Goal: Use online tool/utility: Use online tool/utility

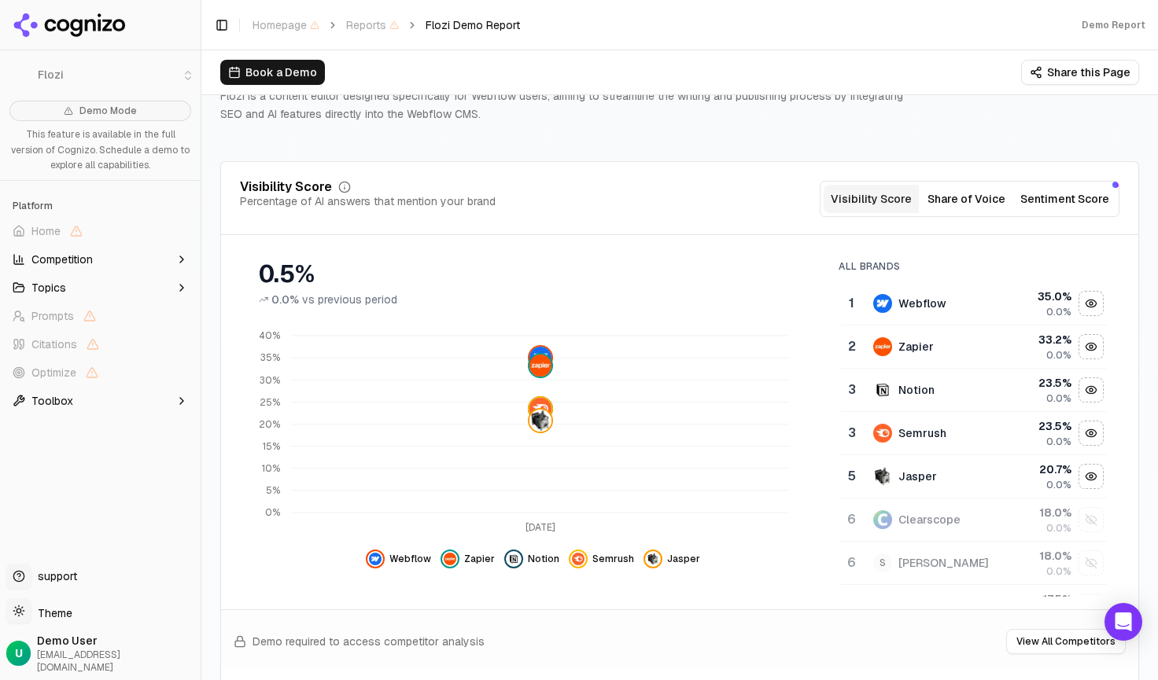
scroll to position [104, 0]
click at [1052, 72] on button "Share this Page" at bounding box center [1080, 72] width 118 height 25
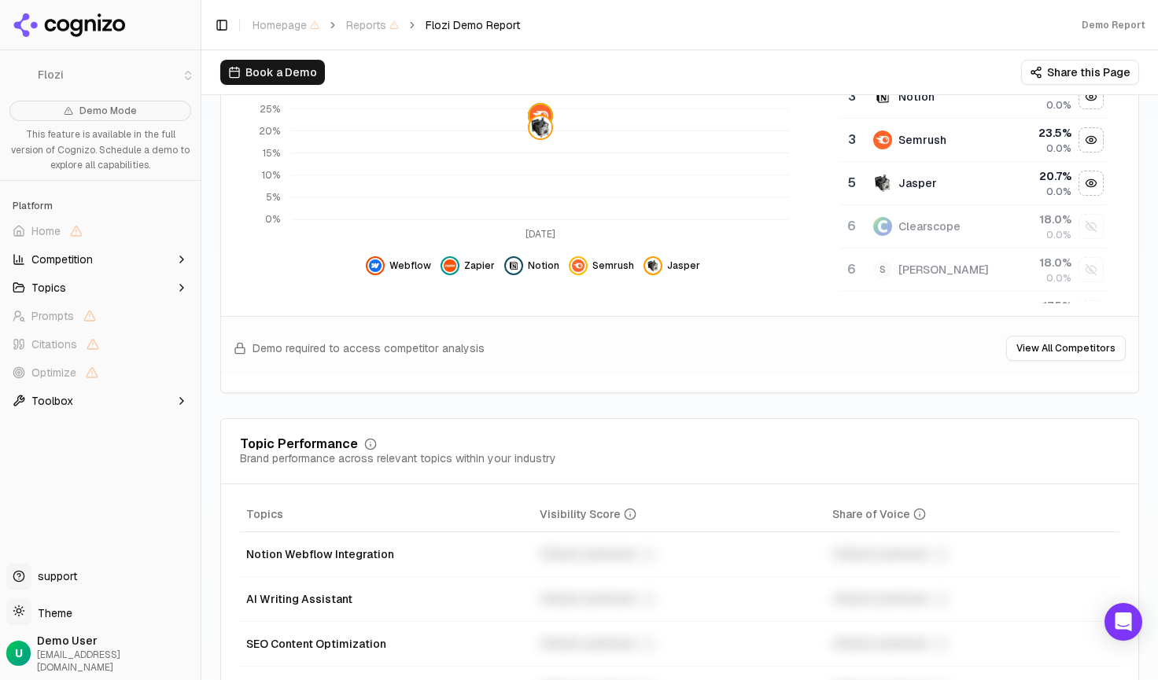
scroll to position [399, 0]
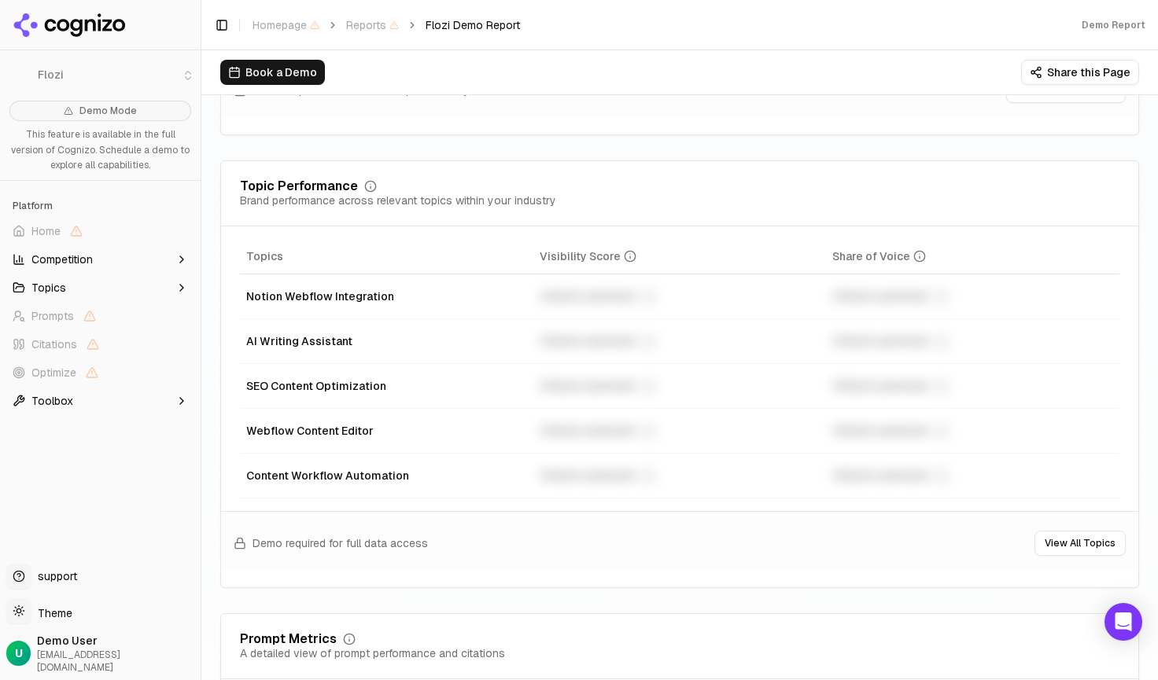
scroll to position [665, 0]
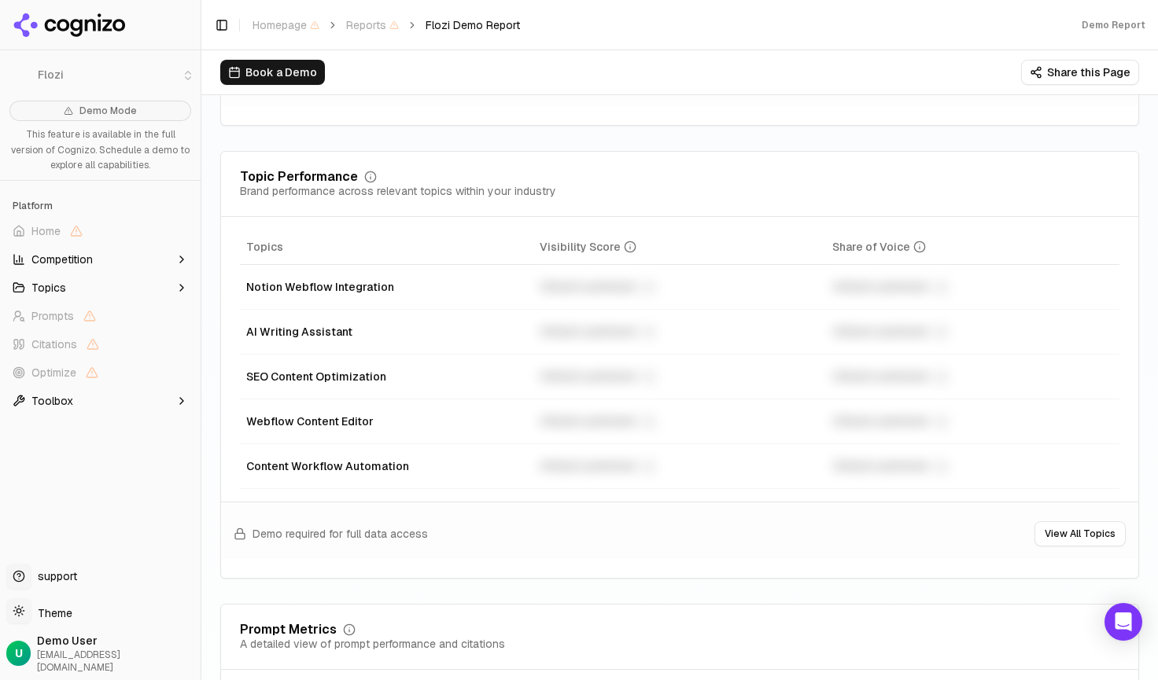
click at [561, 363] on td "Unlock premium" at bounding box center [679, 376] width 293 height 45
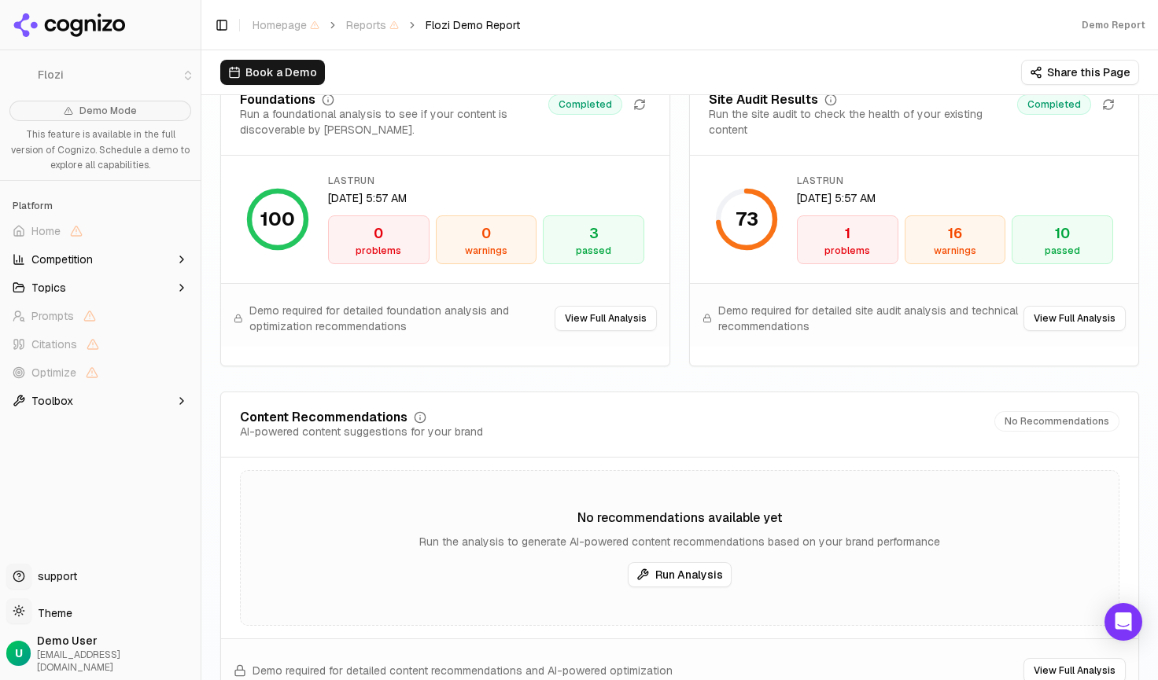
scroll to position [2260, 0]
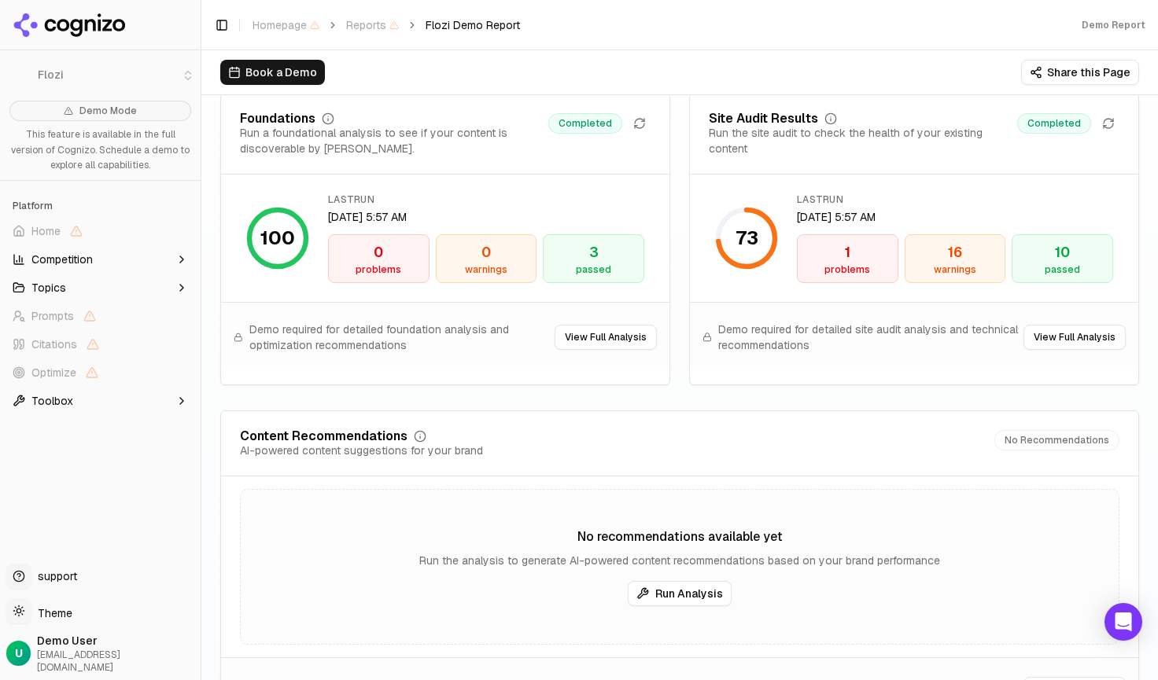
click at [590, 339] on button "View Full Analysis" at bounding box center [605, 337] width 102 height 25
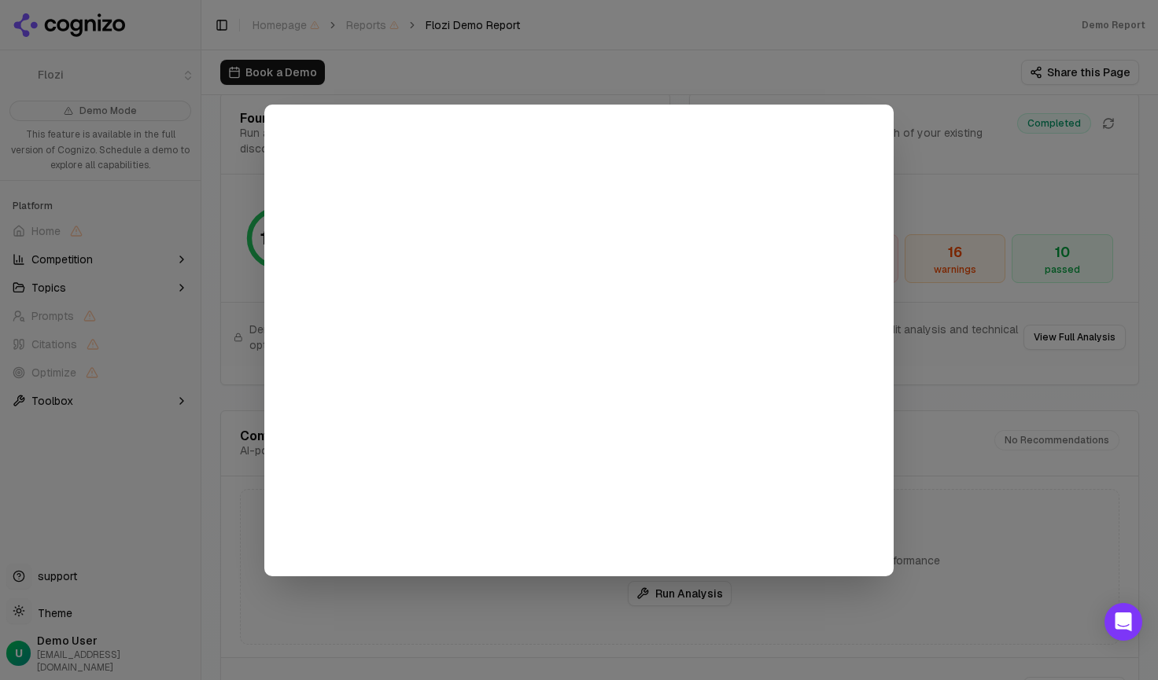
click at [764, 29] on div at bounding box center [579, 340] width 1158 height 680
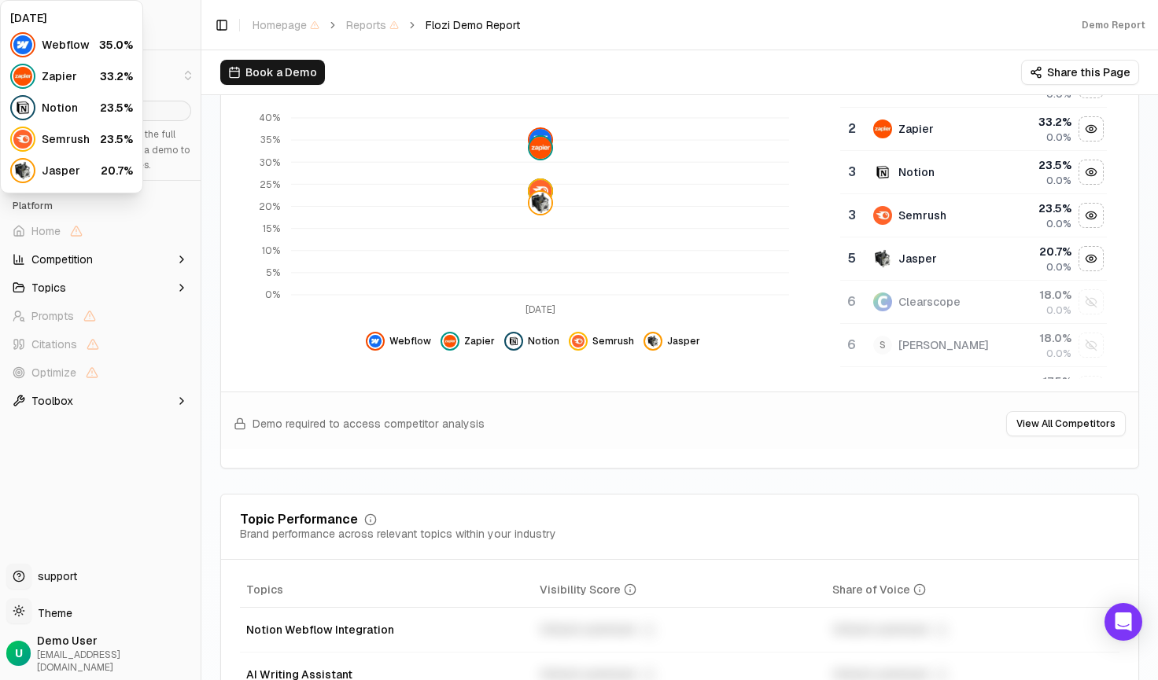
scroll to position [0, 0]
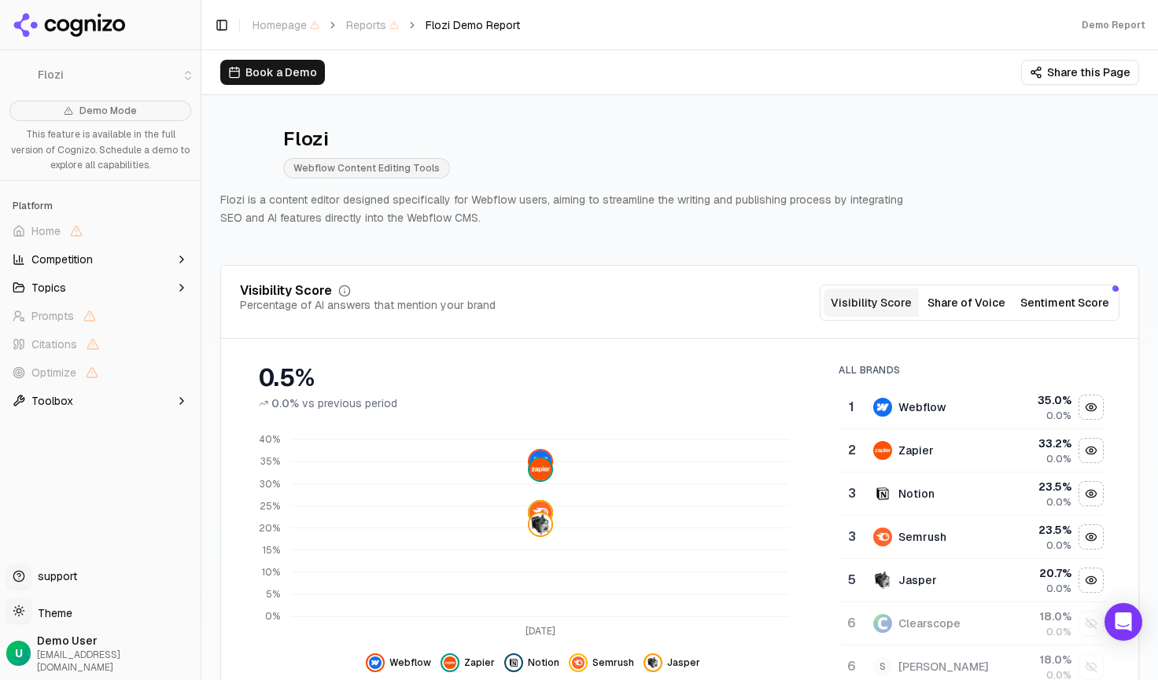
click at [75, 18] on icon at bounding box center [70, 25] width 114 height 24
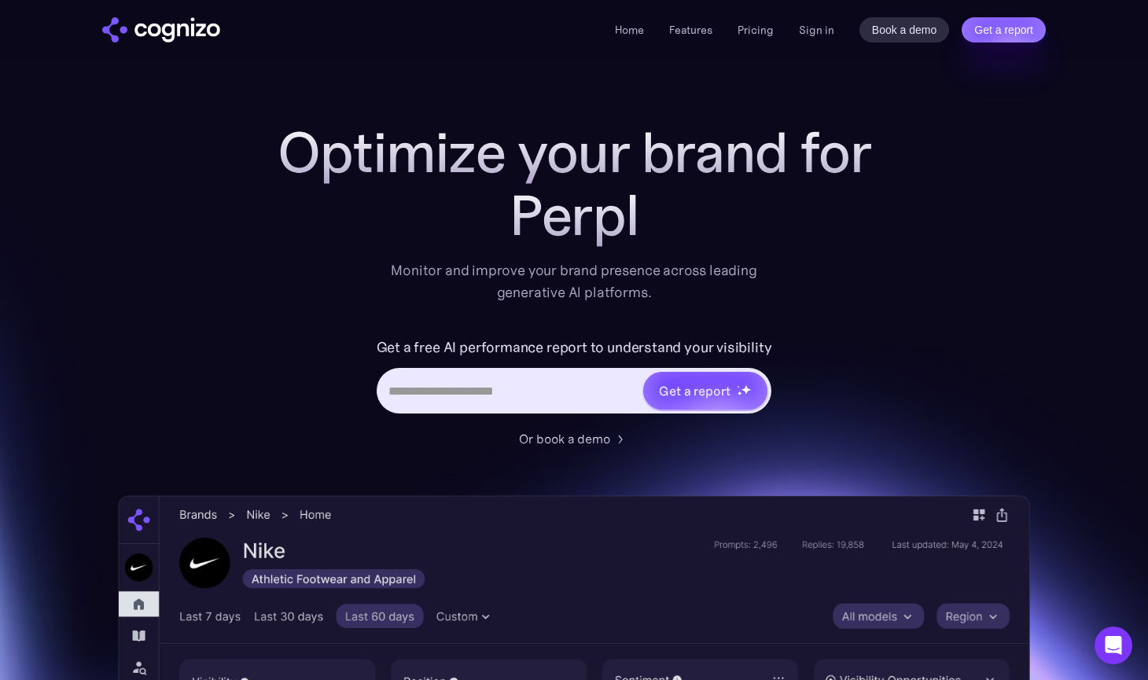
click at [306, 388] on div "Get a free AI performance report to understand your visibility Get a report" at bounding box center [574, 382] width 629 height 94
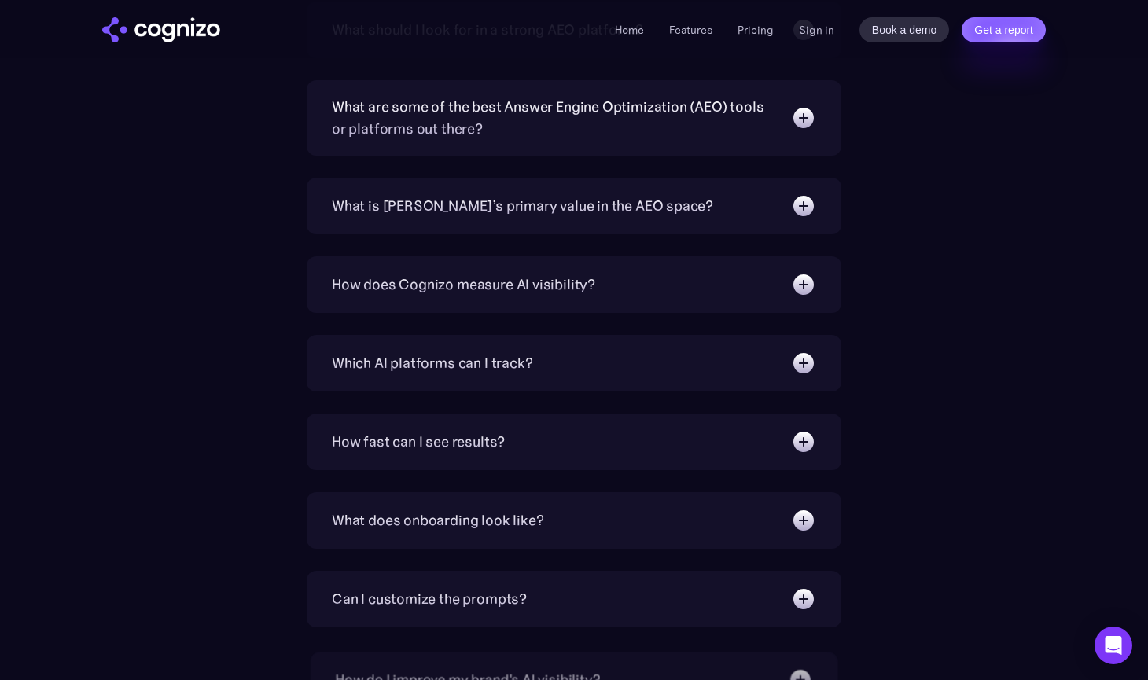
scroll to position [5686, 0]
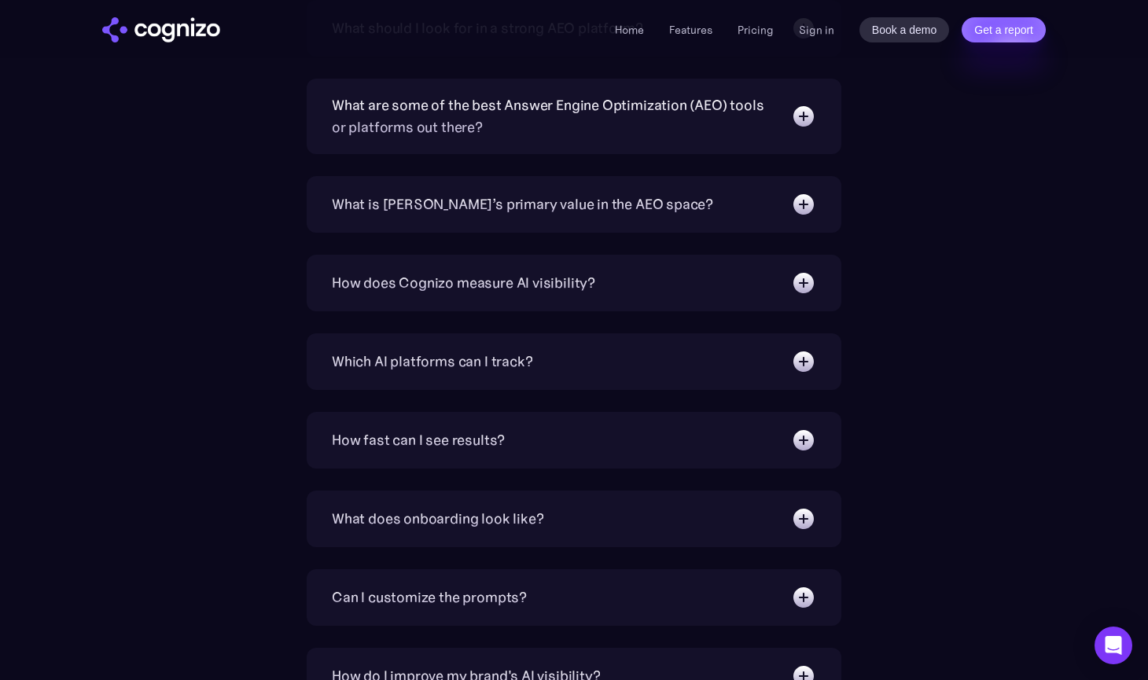
click at [665, 205] on div "What is Cognizo’s primary value in the AEO space?" at bounding box center [574, 204] width 484 height 25
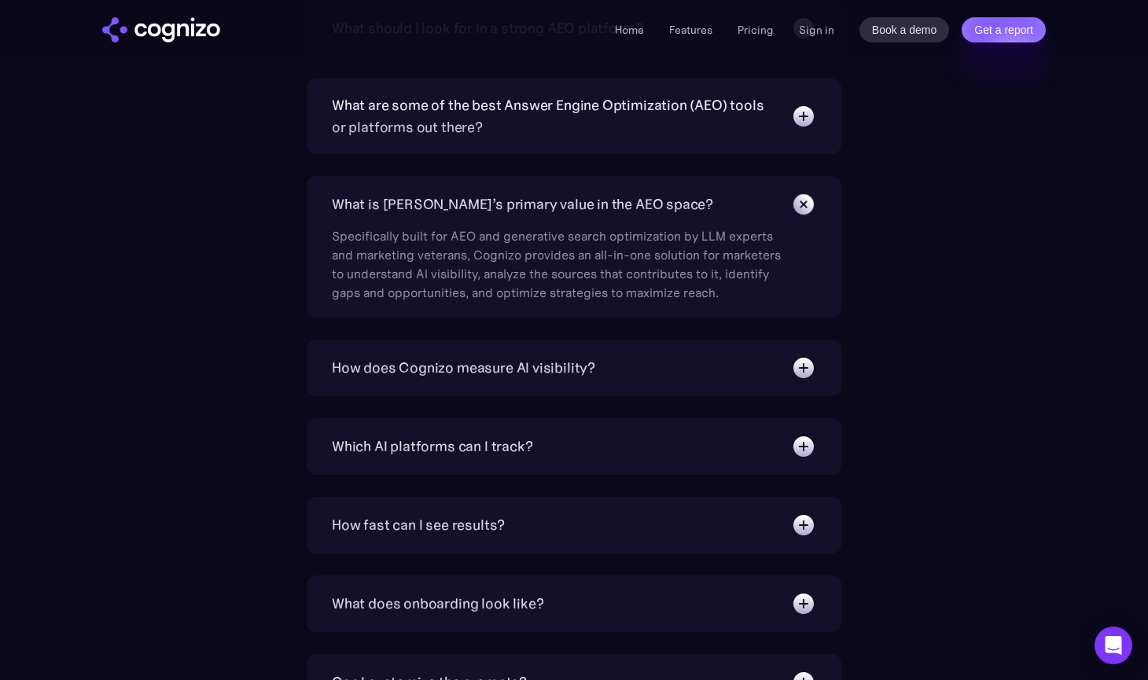
click at [617, 249] on div "Specifically built for AEO and generative search optimization by LLM experts an…" at bounding box center [560, 259] width 456 height 85
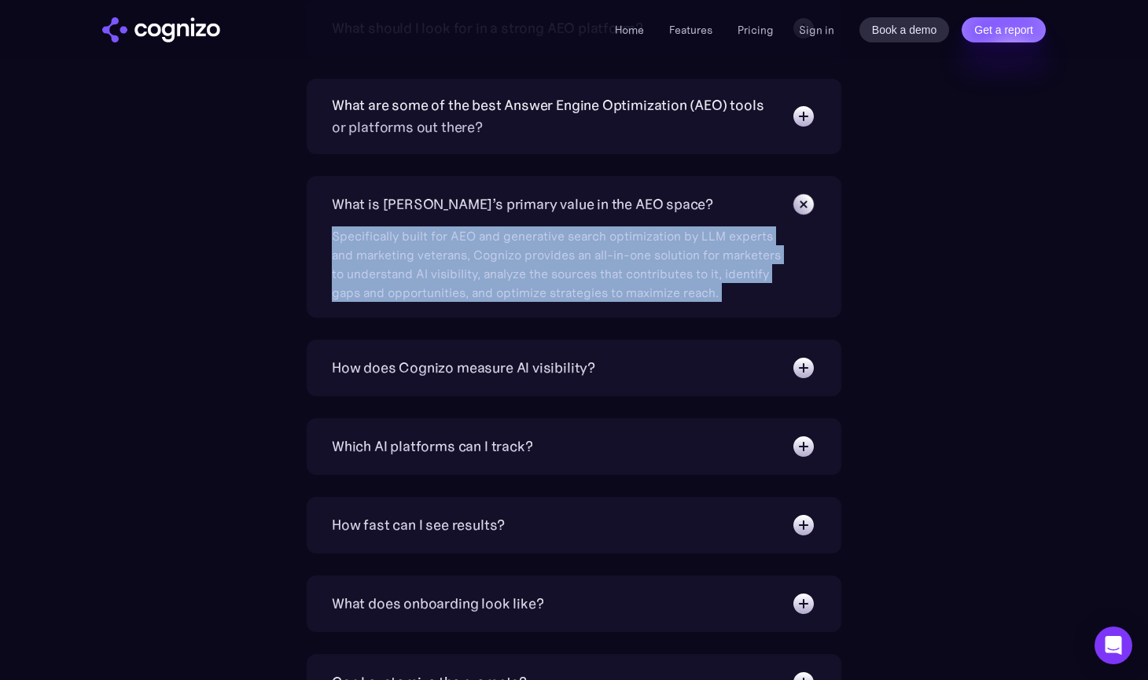
click at [617, 249] on div "Specifically built for AEO and generative search optimization by LLM experts an…" at bounding box center [560, 259] width 456 height 85
copy div "Specifically built for AEO and generative search optimization by LLM experts an…"
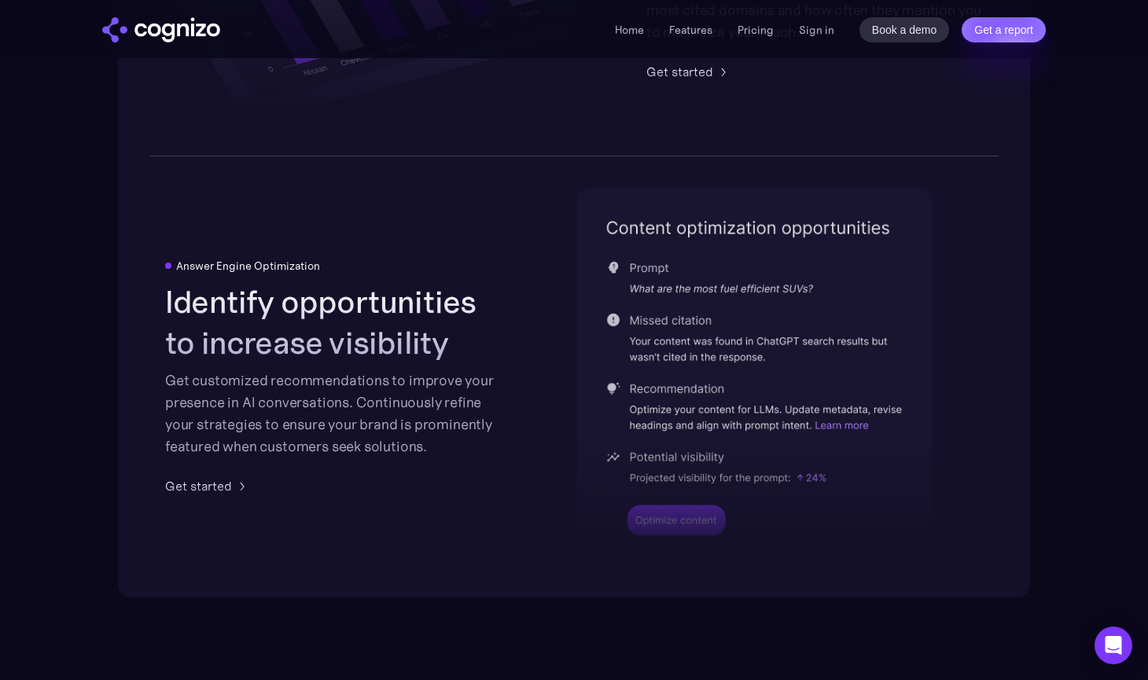
scroll to position [3394, 0]
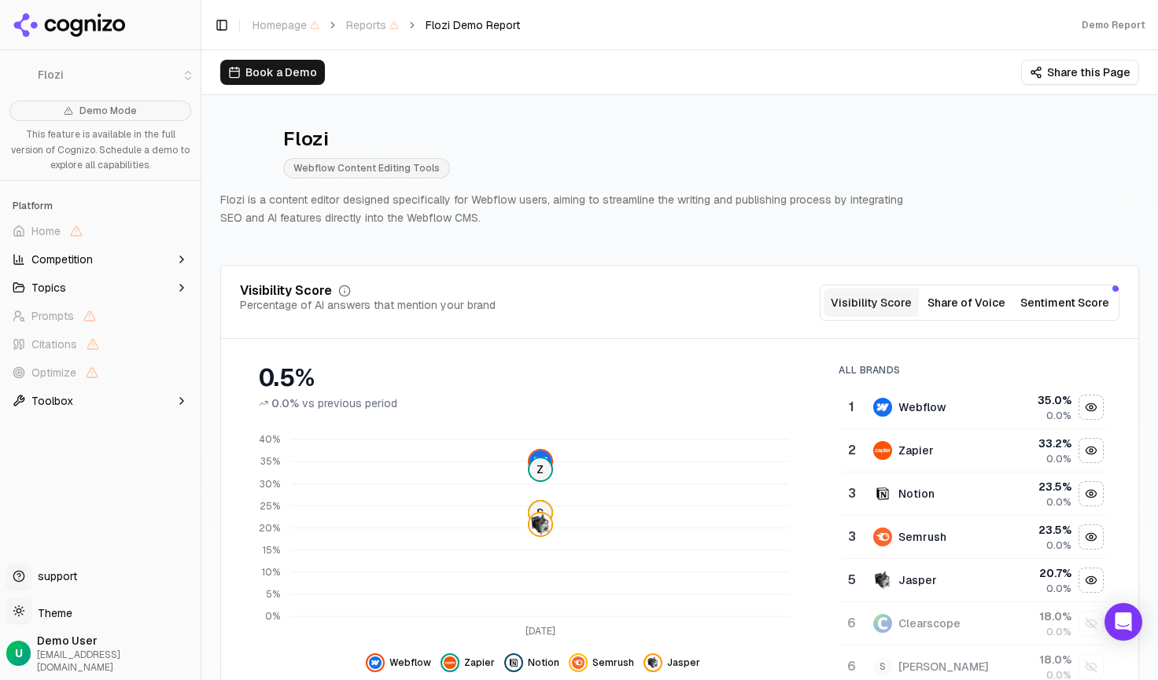
click at [818, 70] on div "Book a Demo Share this Page" at bounding box center [679, 72] width 919 height 25
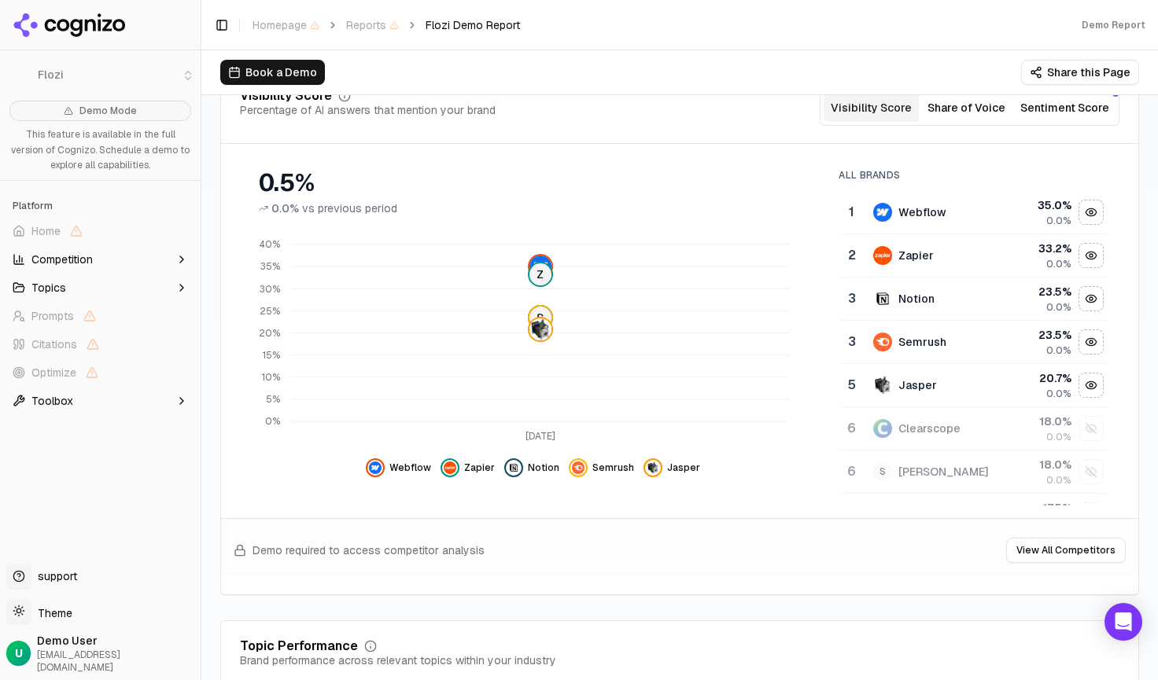
scroll to position [590, 0]
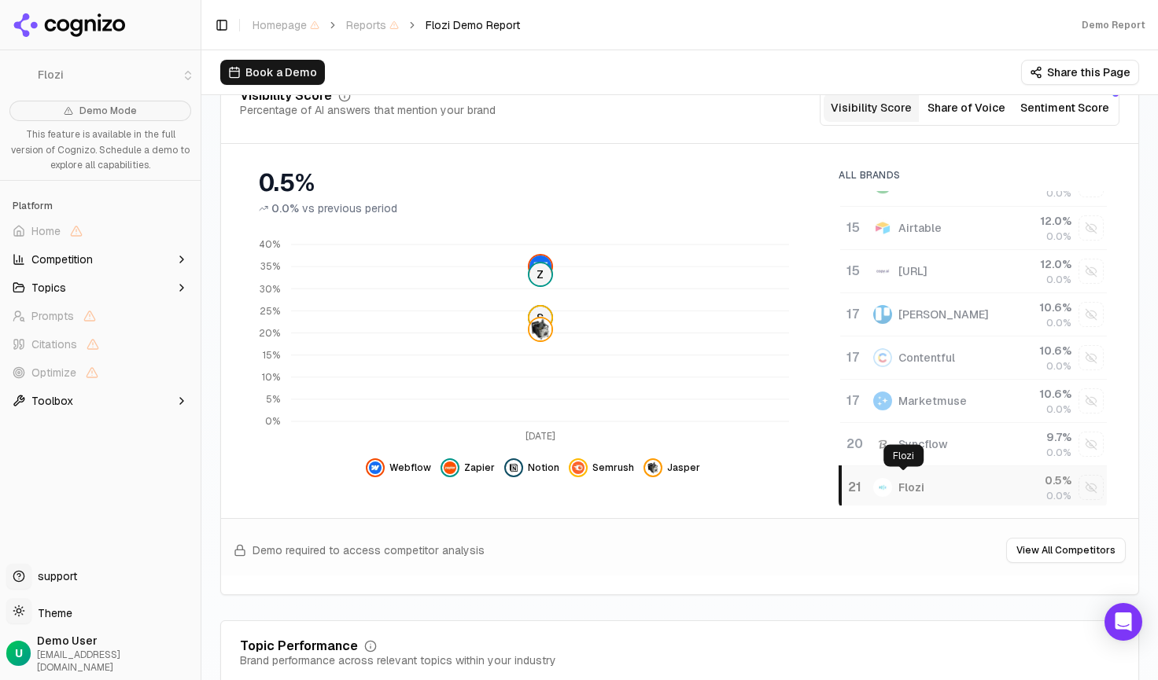
click at [898, 480] on div "Flozi" at bounding box center [911, 488] width 26 height 16
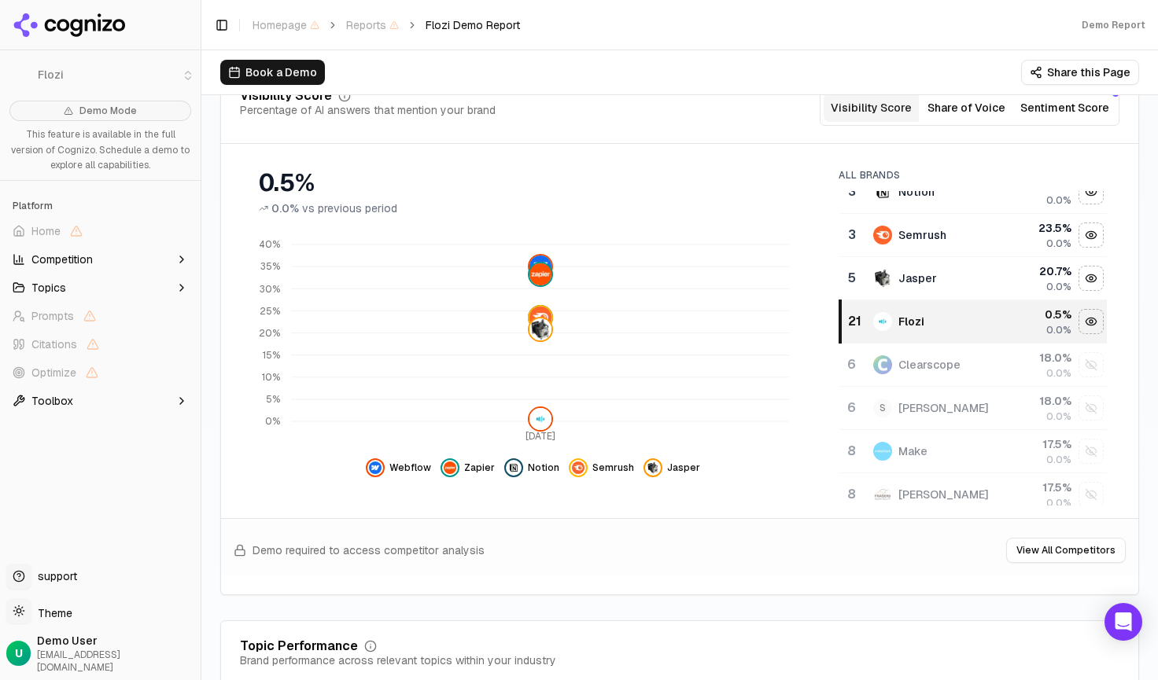
scroll to position [108, 0]
click at [1079, 317] on div "Hide flozi data" at bounding box center [1091, 321] width 24 height 24
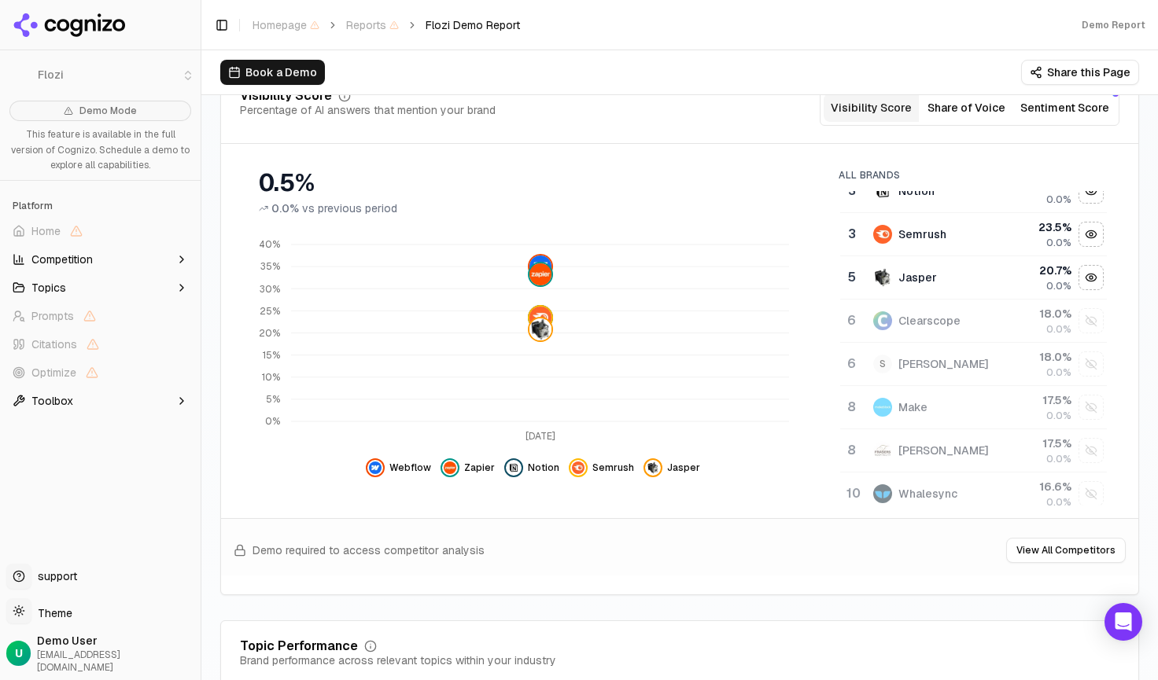
scroll to position [590, 0]
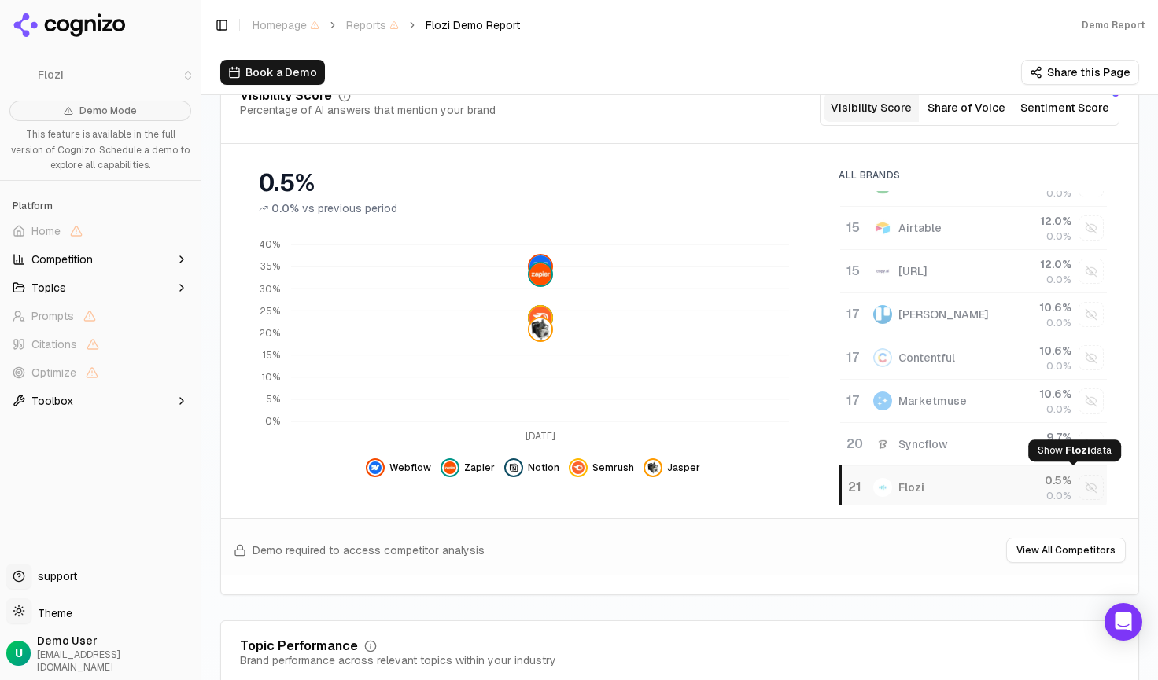
click at [1079, 481] on div "Show flozi data" at bounding box center [1091, 488] width 24 height 24
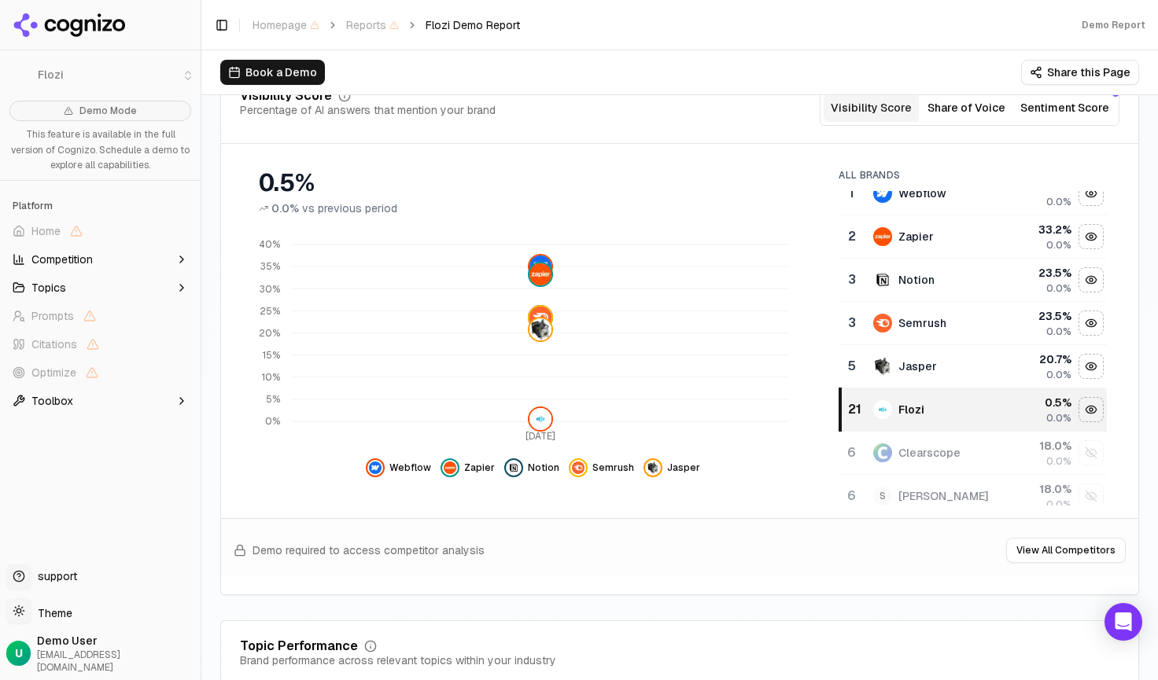
scroll to position [19, 0]
click at [898, 403] on div "Flozi" at bounding box center [911, 410] width 26 height 16
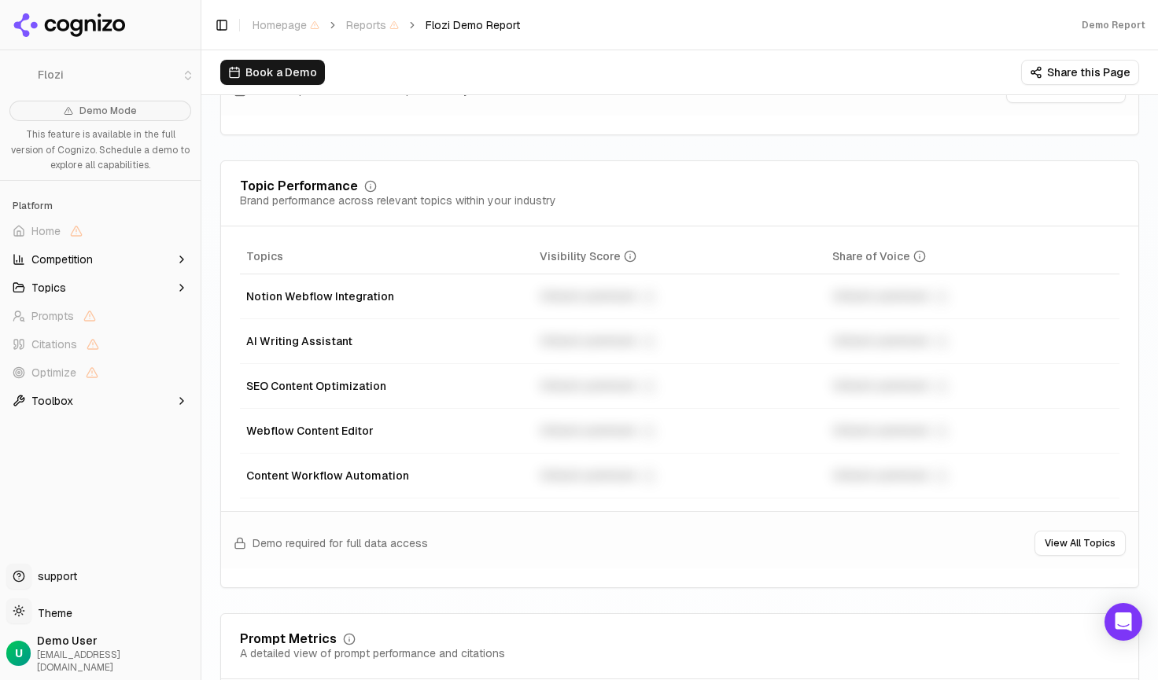
scroll to position [768, 0]
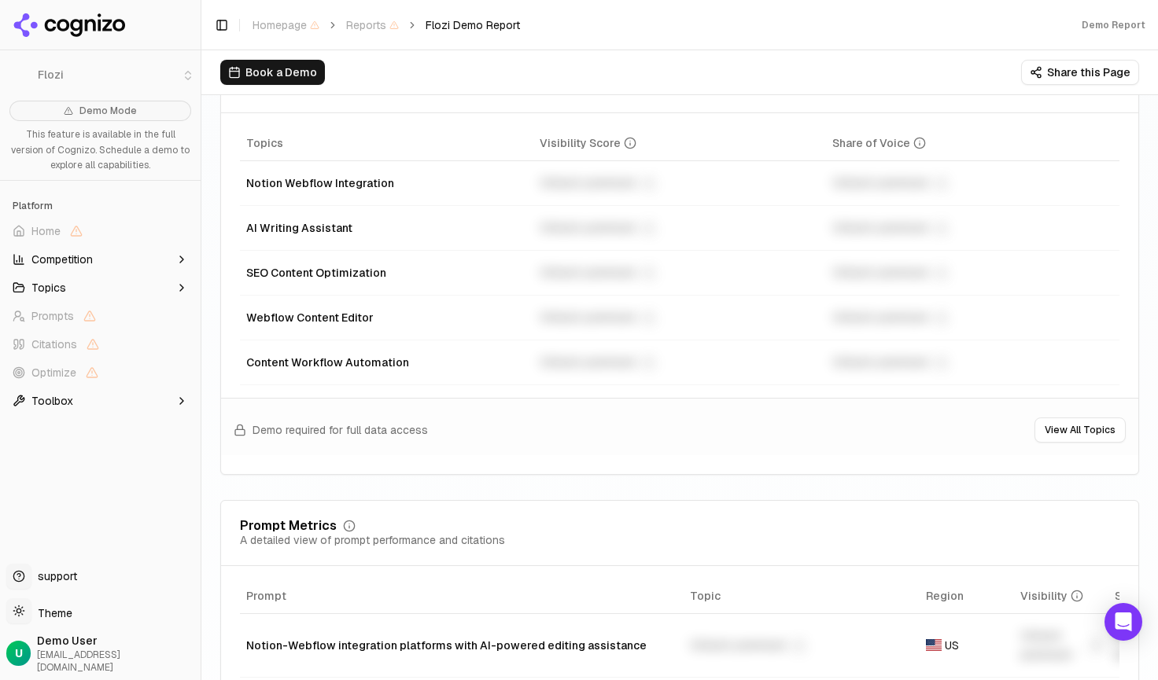
click at [591, 250] on td "Unlock premium" at bounding box center [679, 272] width 293 height 45
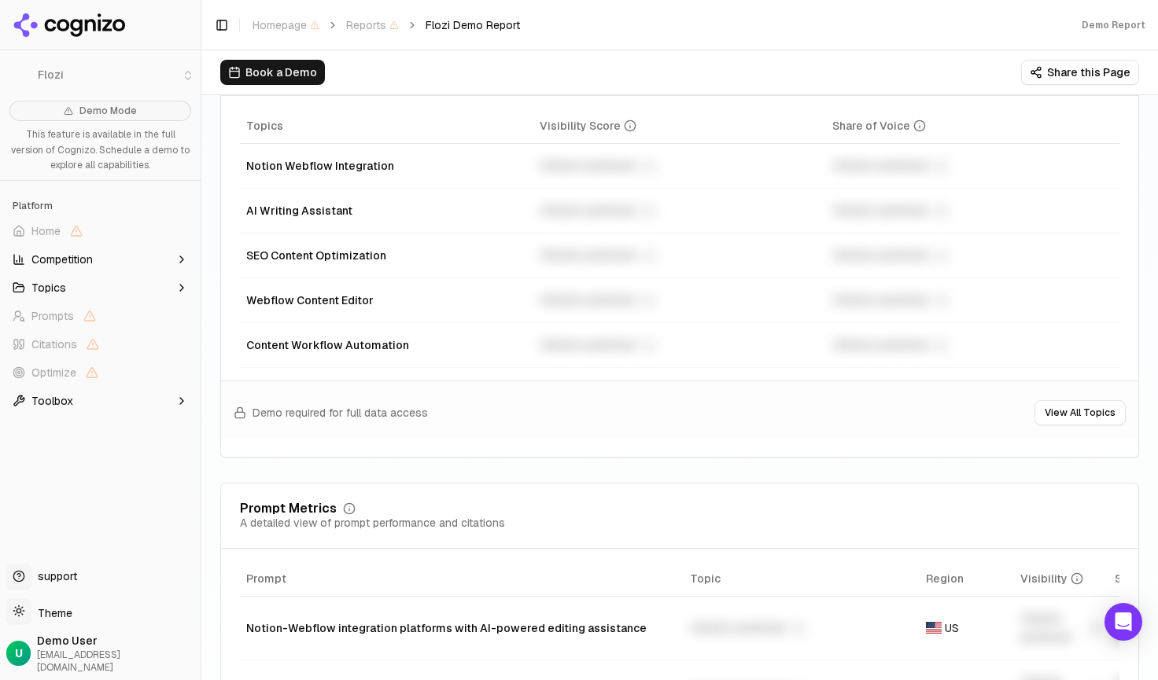
scroll to position [792, 0]
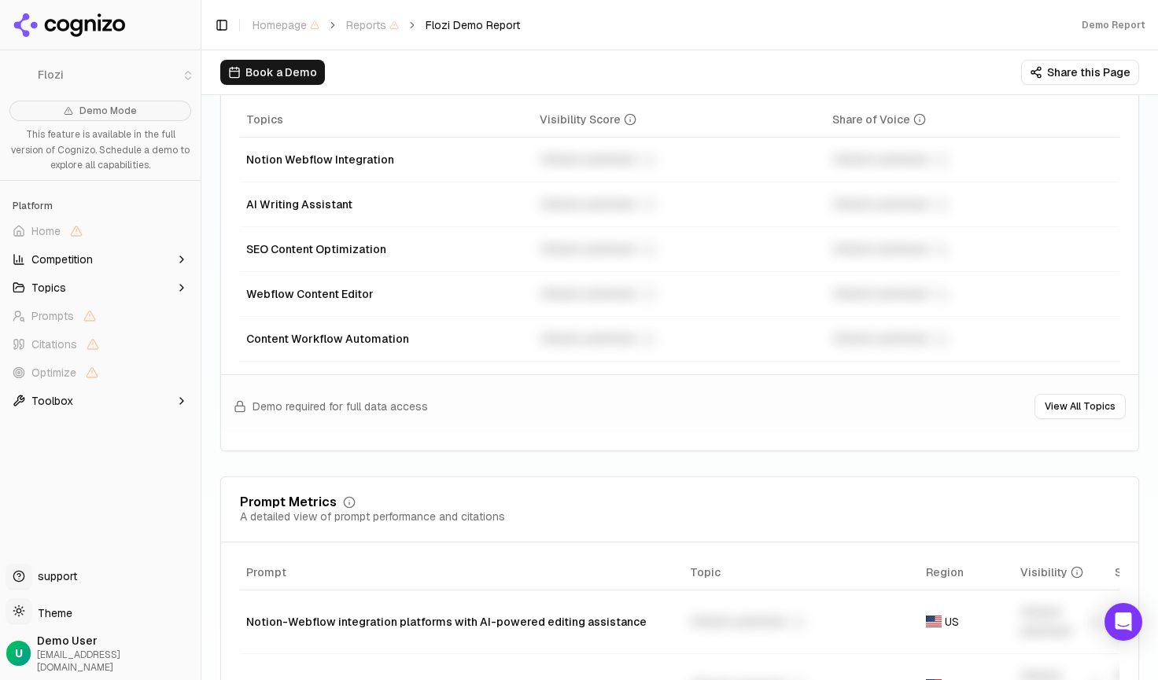
click at [1063, 403] on button "View All Topics" at bounding box center [1079, 406] width 91 height 25
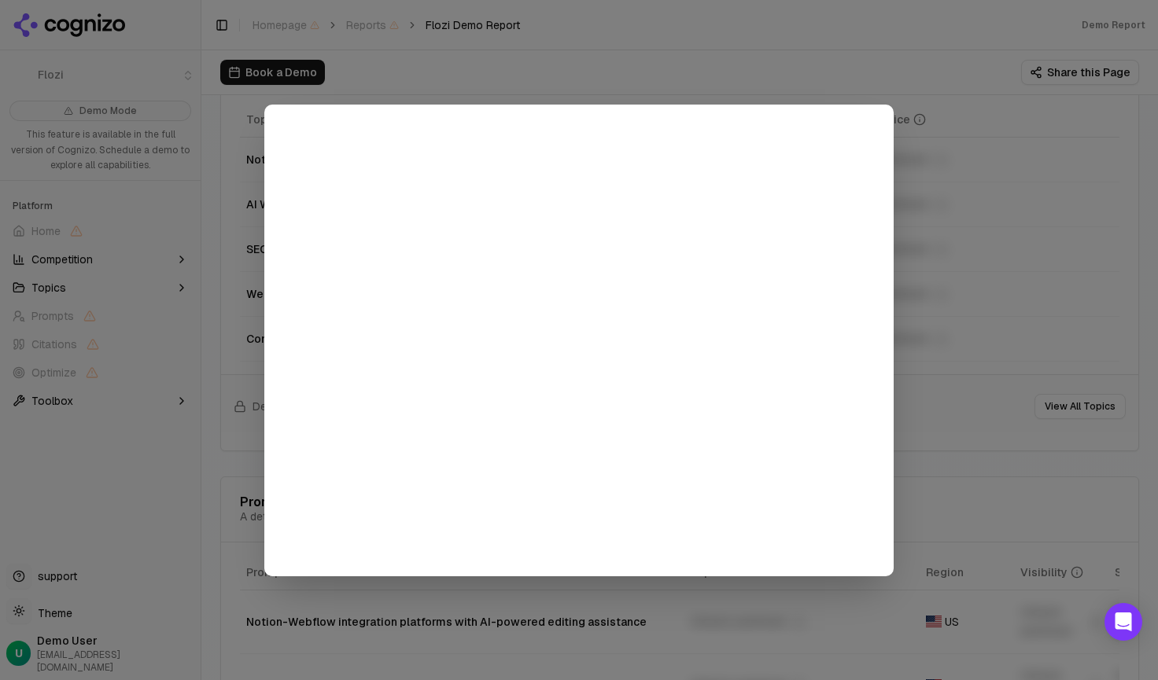
click at [960, 149] on div at bounding box center [579, 340] width 1158 height 680
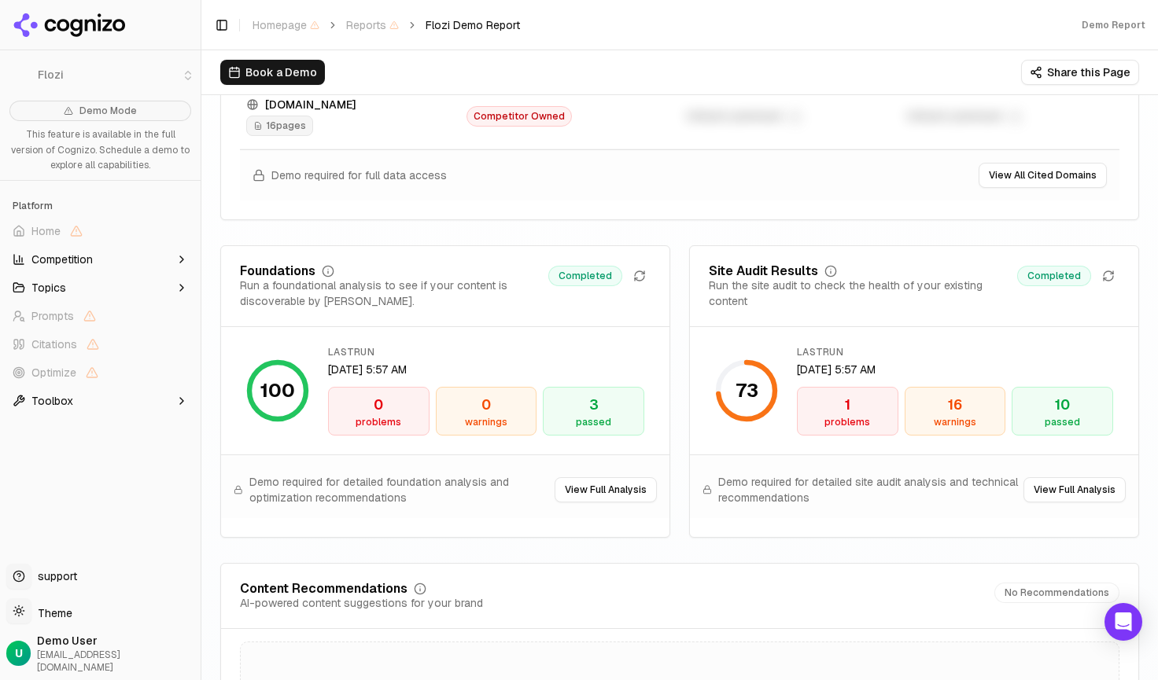
scroll to position [2108, 0]
click at [610, 487] on button "View Full Analysis" at bounding box center [605, 489] width 102 height 25
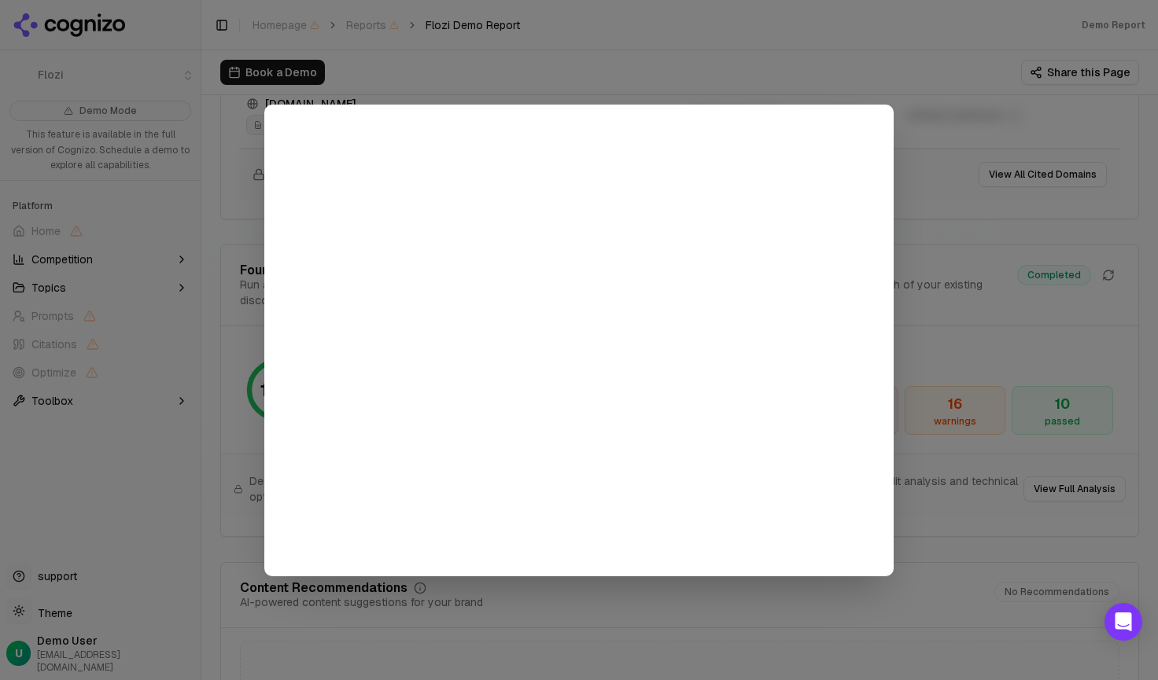
click at [901, 64] on div at bounding box center [579, 340] width 1158 height 680
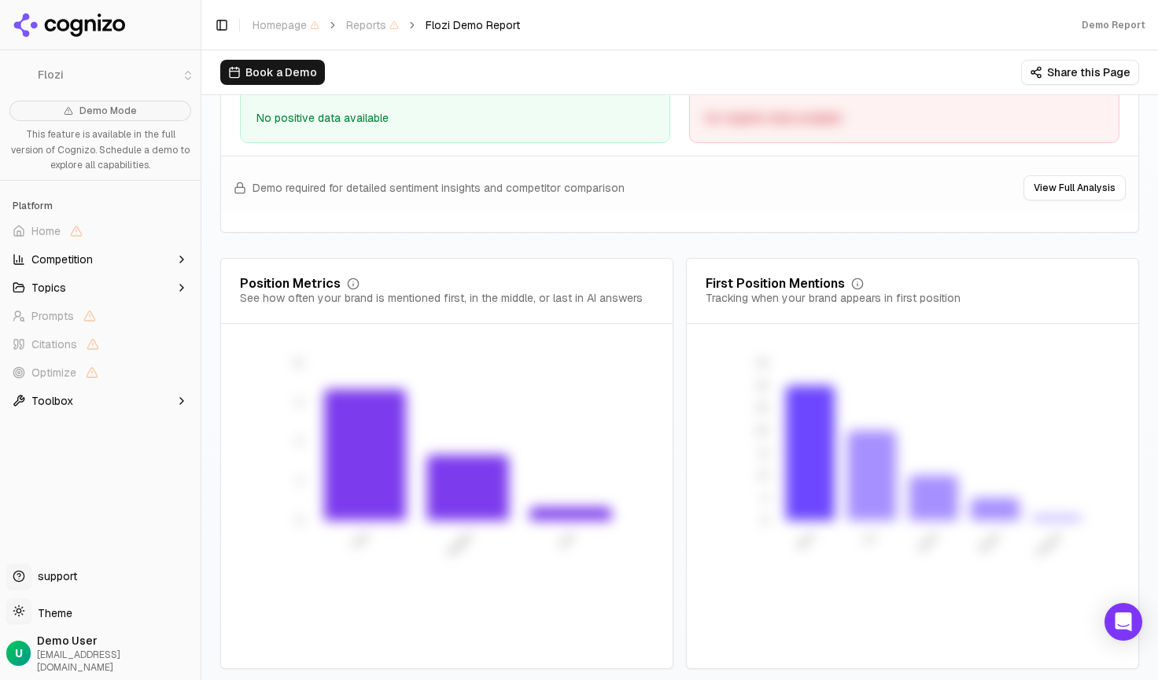
scroll to position [3063, 0]
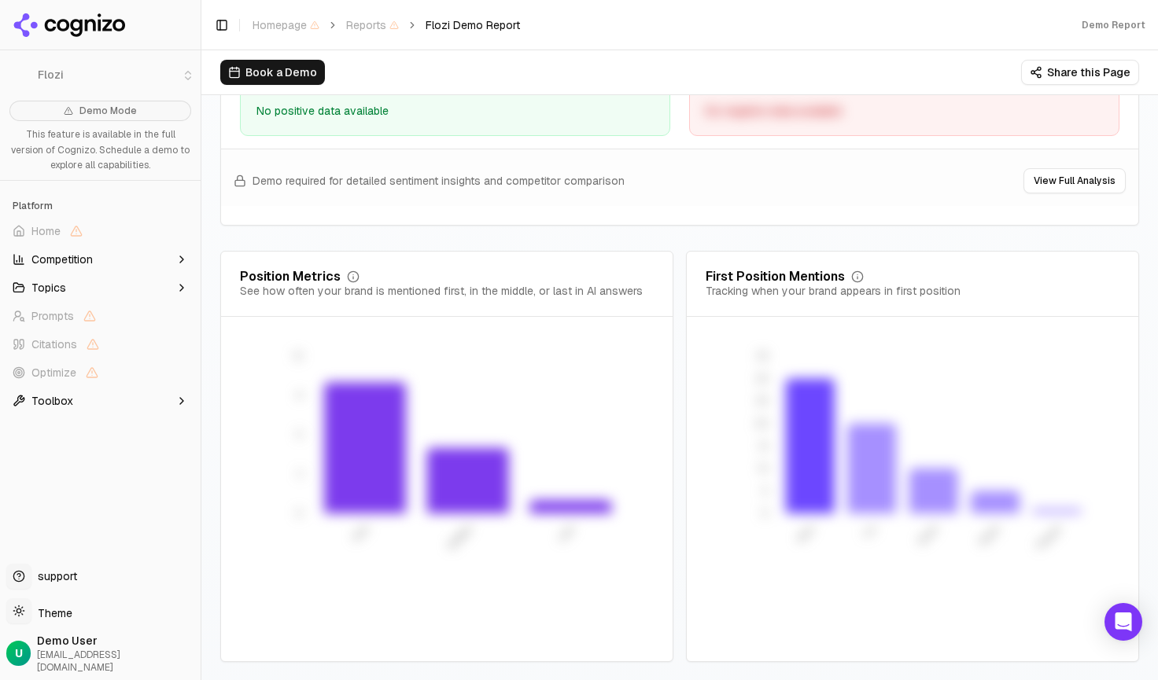
click at [104, 408] on button "Toolbox" at bounding box center [100, 401] width 188 height 25
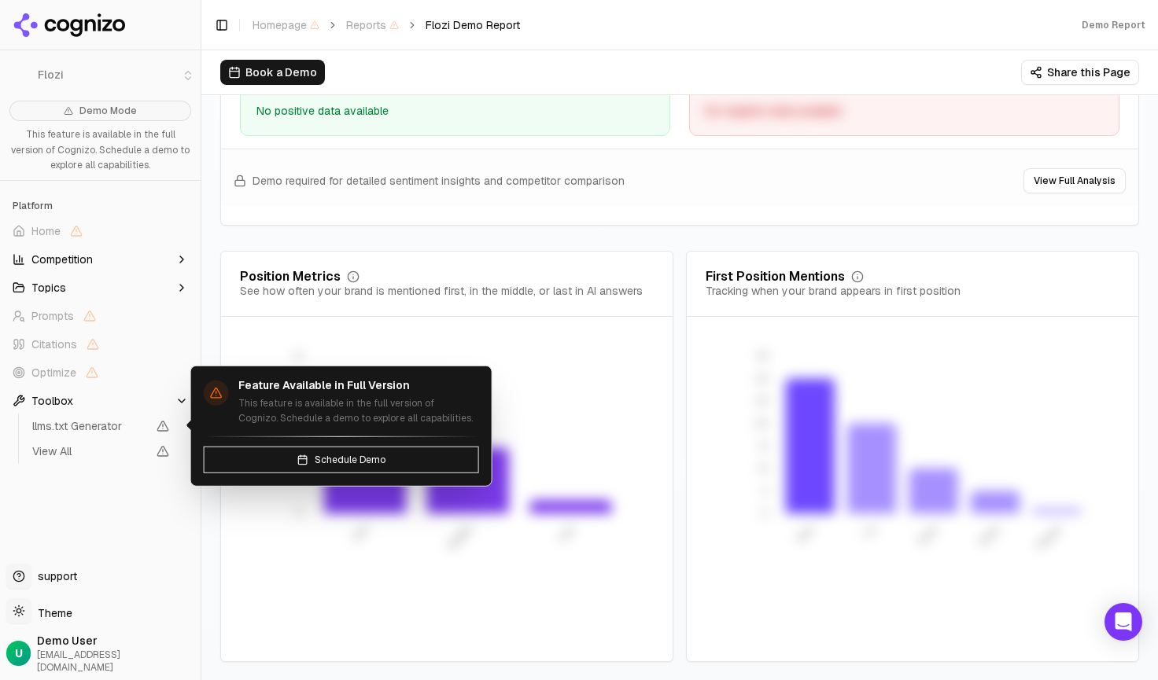
click at [109, 421] on span "llms.txt Generator" at bounding box center [89, 426] width 115 height 16
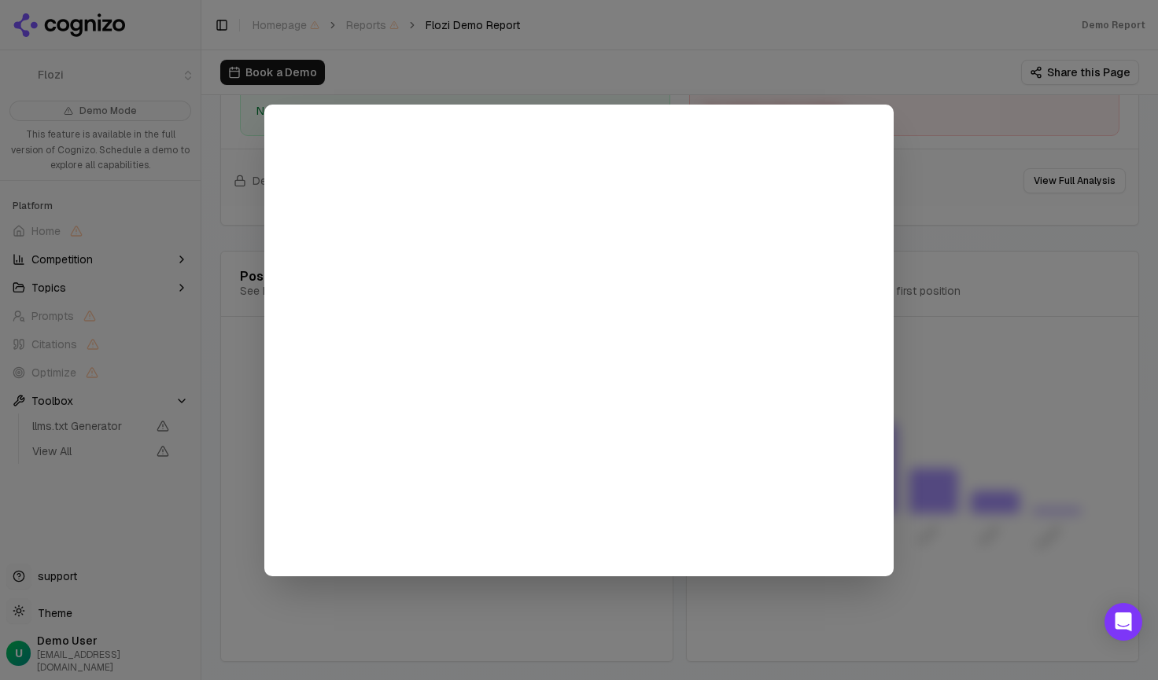
click at [879, 32] on div at bounding box center [579, 340] width 1158 height 680
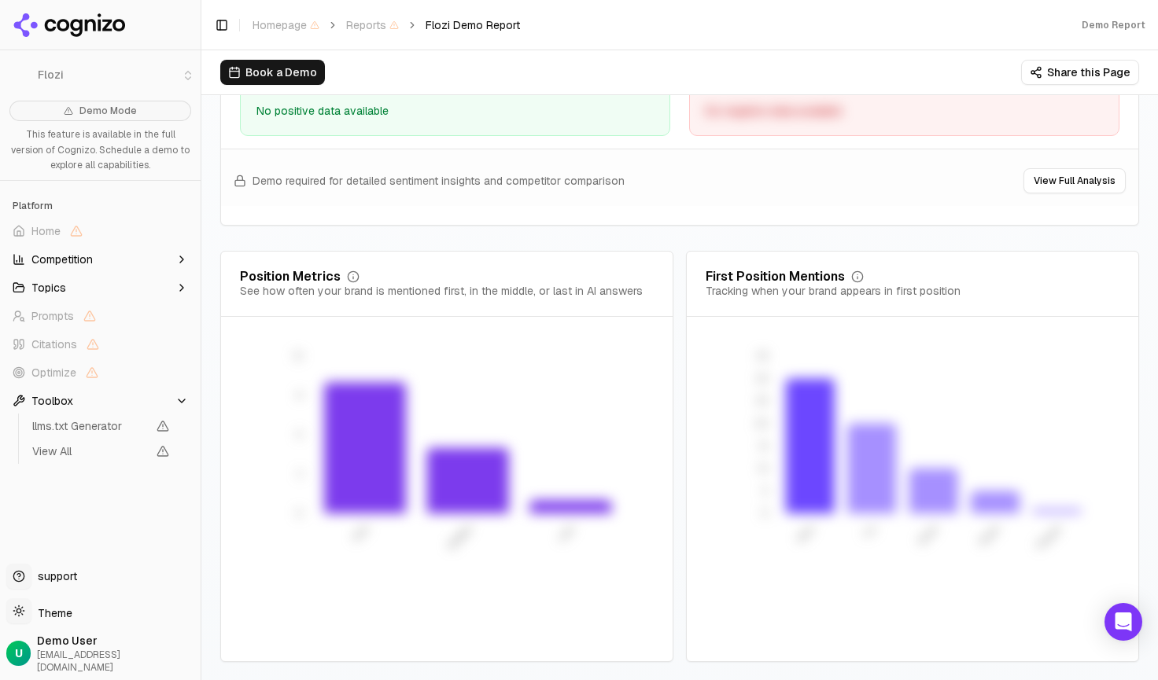
click at [178, 293] on icon "button" at bounding box center [181, 288] width 13 height 13
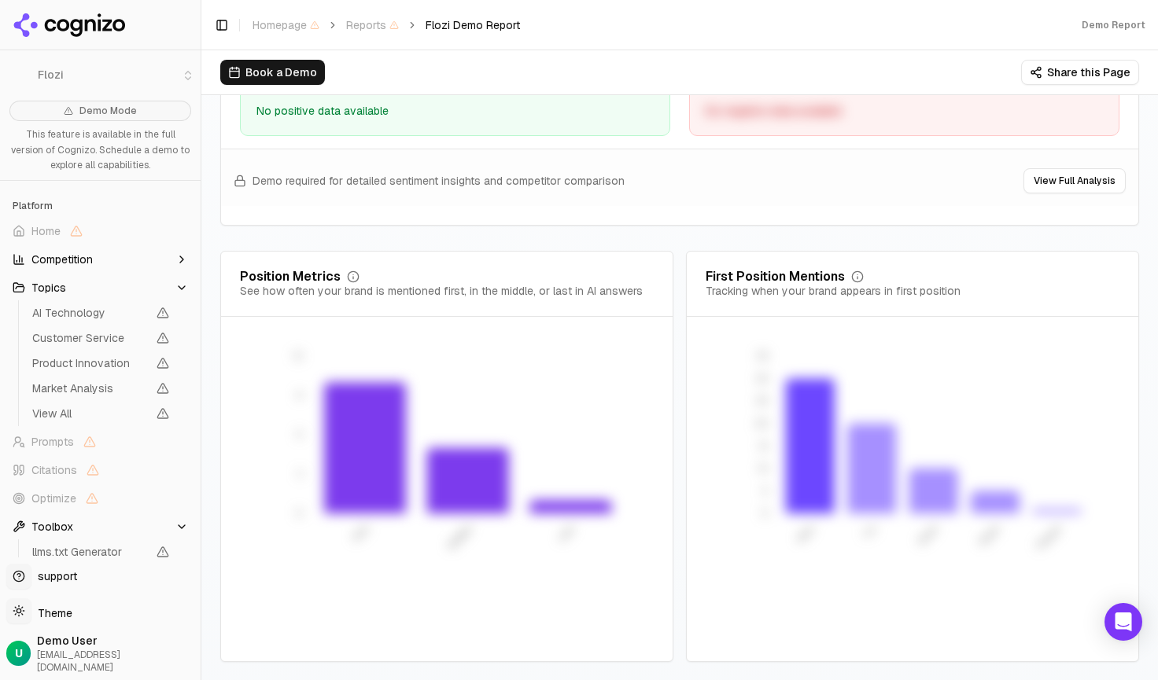
click at [175, 282] on icon "button" at bounding box center [181, 288] width 13 height 13
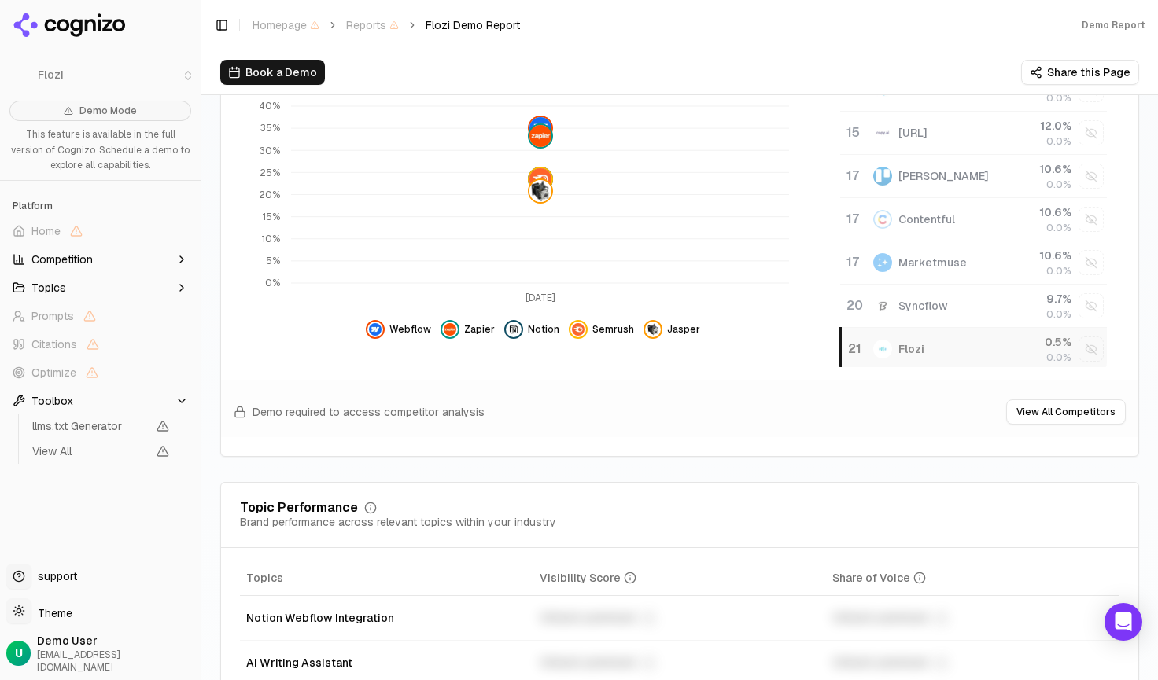
scroll to position [0, 0]
